Goal: Information Seeking & Learning: Learn about a topic

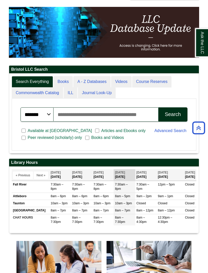
scroll to position [74, 0]
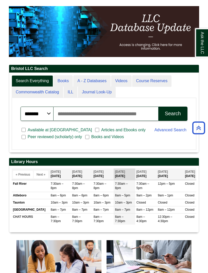
click at [124, 114] on input "Search articles, books, journals & more" at bounding box center [106, 114] width 105 height 14
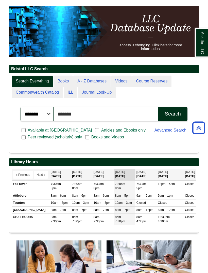
type input "*******"
click at [173, 113] on button "Search" at bounding box center [173, 114] width 29 height 14
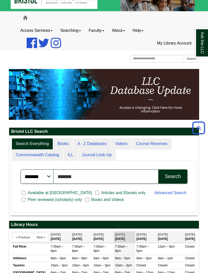
scroll to position [0, 0]
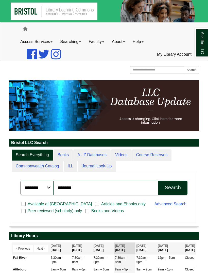
click at [169, 55] on link "My Library Account" at bounding box center [175, 54] width 42 height 13
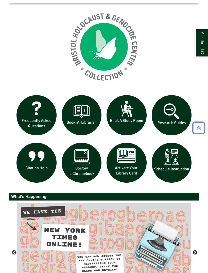
scroll to position [408, 0]
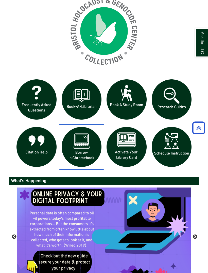
click at [87, 161] on img "slideshow" at bounding box center [81, 146] width 45 height 45
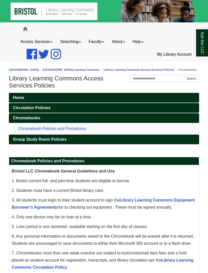
click at [71, 102] on link "Home" at bounding box center [104, 98] width 191 height 10
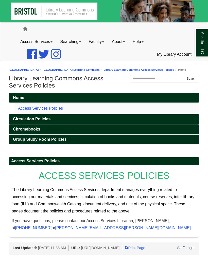
click at [65, 124] on link "Circulation Policies" at bounding box center [104, 119] width 191 height 10
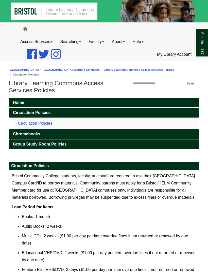
click at [59, 136] on link "Chromebooks" at bounding box center [104, 134] width 191 height 10
